Goal: Find contact information: Find contact information

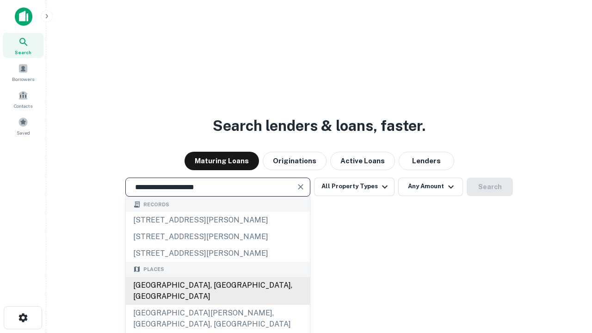
click at [218, 305] on div "[GEOGRAPHIC_DATA], [GEOGRAPHIC_DATA], [GEOGRAPHIC_DATA]" at bounding box center [218, 291] width 184 height 28
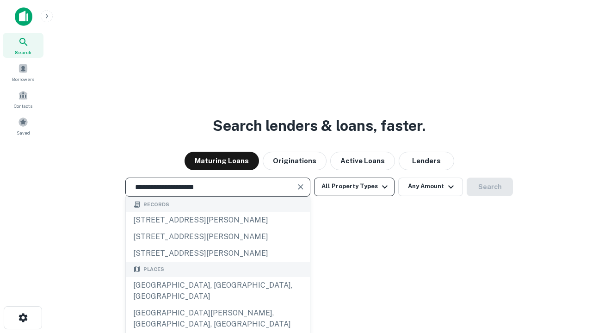
type input "**********"
click at [355, 187] on button "All Property Types" at bounding box center [354, 187] width 81 height 19
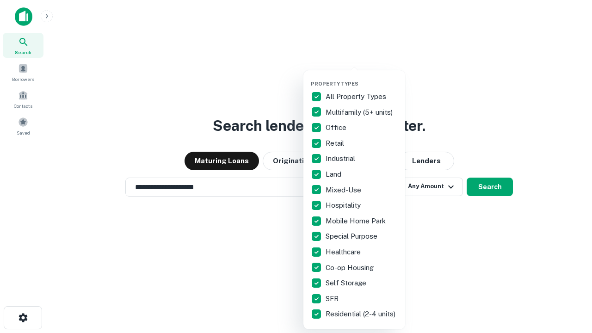
click at [362, 78] on button "button" at bounding box center [362, 78] width 102 height 0
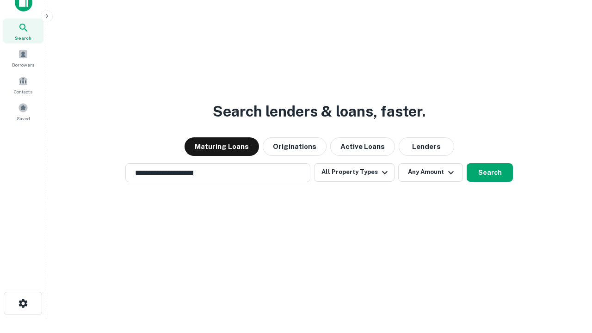
scroll to position [6, 112]
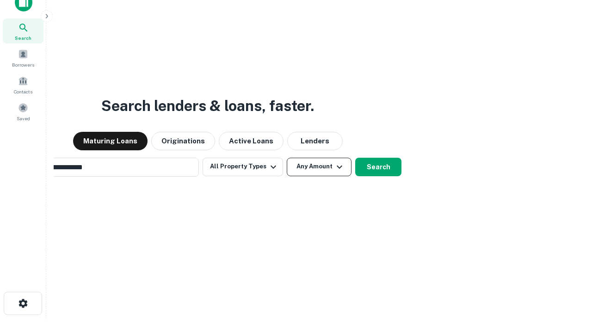
click at [287, 158] on button "Any Amount" at bounding box center [319, 167] width 65 height 19
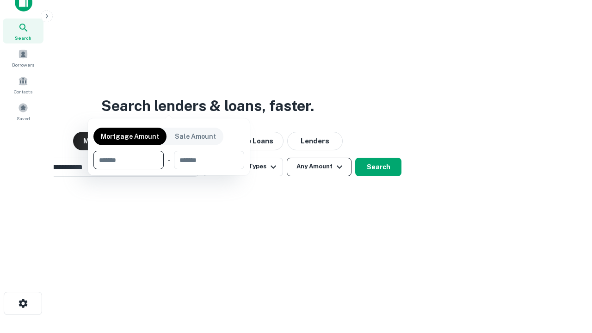
scroll to position [67, 262]
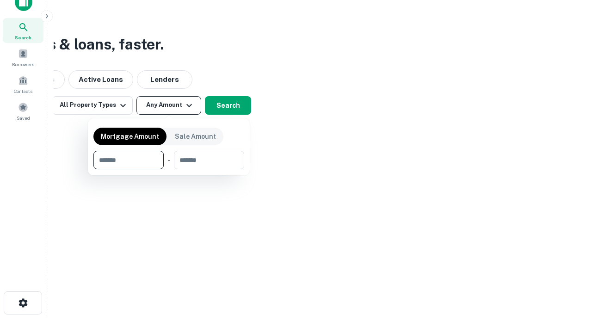
type input "*******"
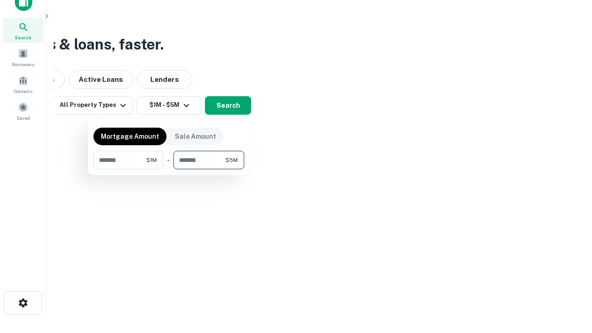
type input "*******"
click at [169, 169] on button "button" at bounding box center [168, 169] width 151 height 0
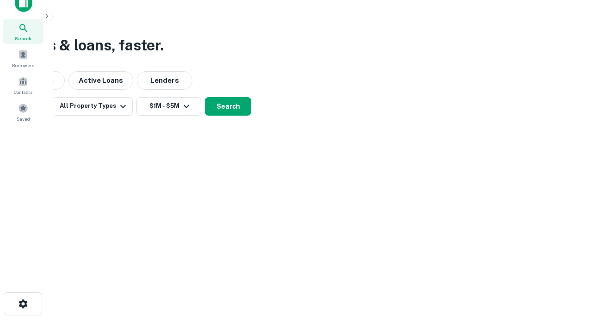
scroll to position [6, 171]
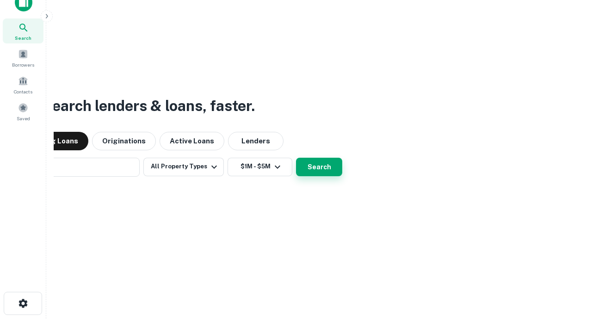
click at [296, 158] on button "Search" at bounding box center [319, 167] width 46 height 19
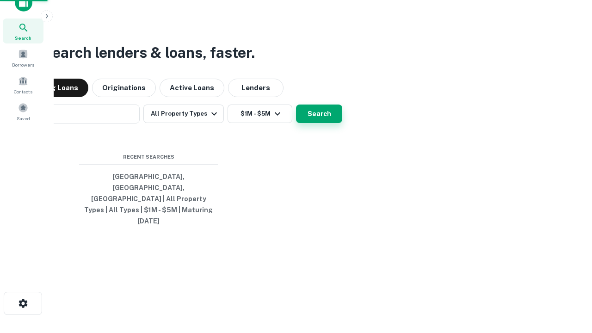
scroll to position [25, 262]
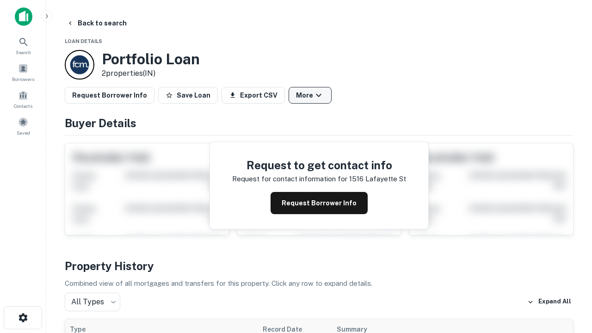
click at [310, 95] on button "More" at bounding box center [310, 95] width 43 height 17
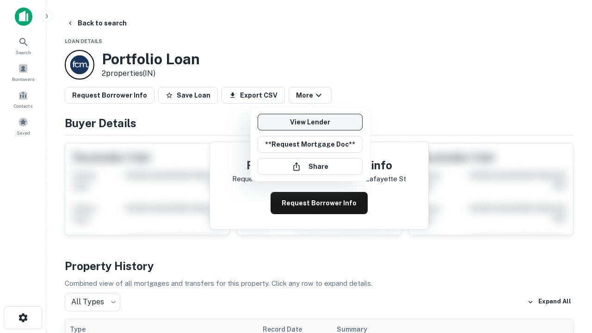
click at [310, 122] on link "View Lender" at bounding box center [310, 122] width 105 height 17
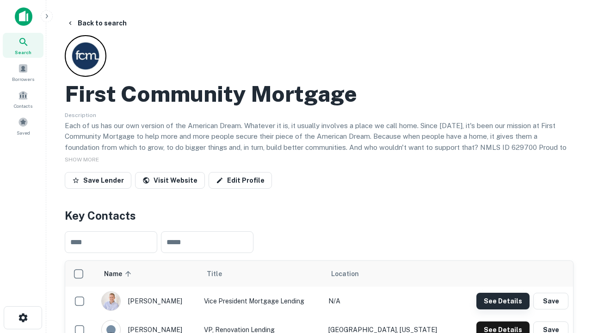
click at [503, 301] on button "See Details" at bounding box center [503, 301] width 53 height 17
click at [23, 318] on icon "button" at bounding box center [23, 317] width 11 height 11
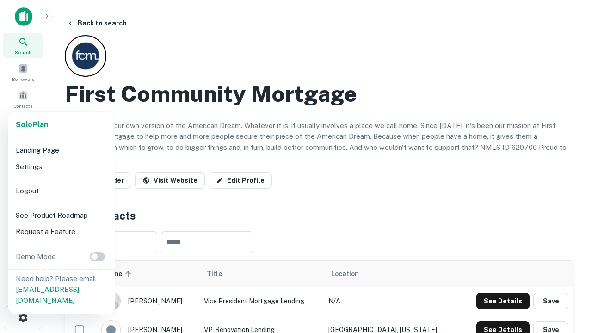
click at [61, 191] on li "Logout" at bounding box center [61, 191] width 99 height 17
